Goal: Find contact information: Find contact information

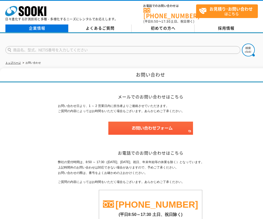
click at [44, 24] on link "企業情報" at bounding box center [36, 28] width 63 height 8
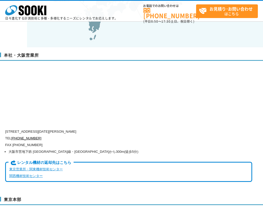
scroll to position [1210, 0]
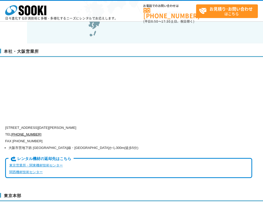
drag, startPoint x: 27, startPoint y: 116, endPoint x: 115, endPoint y: 118, distance: 87.8
click at [115, 124] on p "[STREET_ADDRESS][DATE][PERSON_NAME]" at bounding box center [128, 127] width 247 height 7
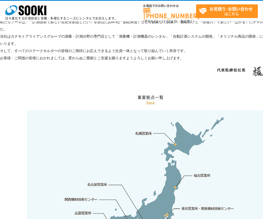
scroll to position [979, 0]
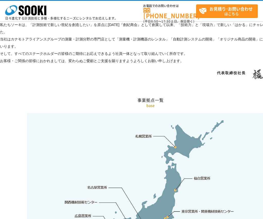
click at [200, 74] on h2 "事業拠点一覧" at bounding box center [150, 74] width 301 height 57
